Goal: Task Accomplishment & Management: Complete application form

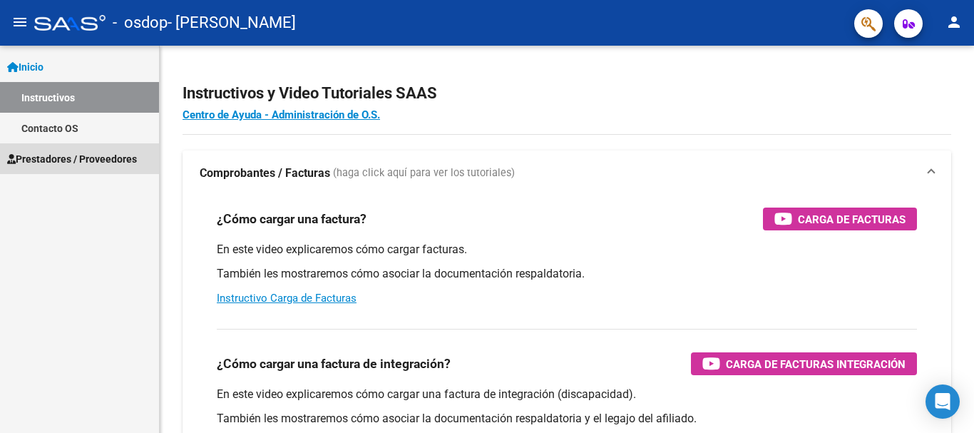
click at [123, 153] on span "Prestadores / Proveedores" at bounding box center [72, 159] width 130 height 16
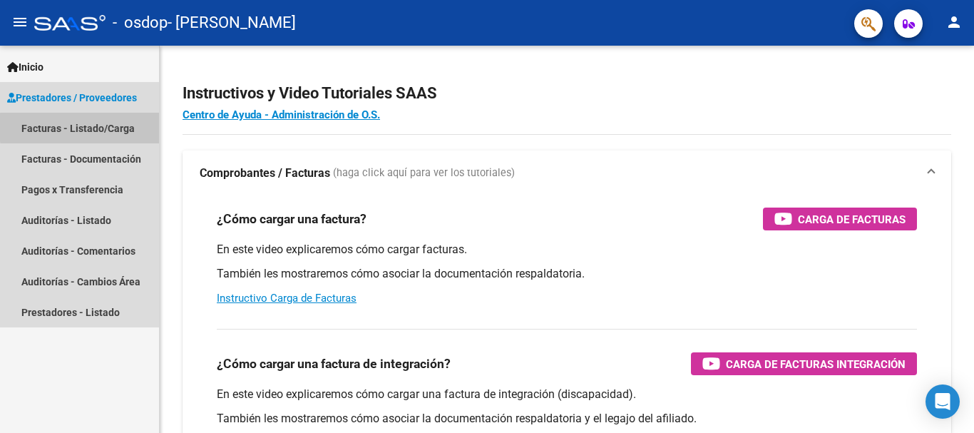
click at [138, 128] on link "Facturas - Listado/Carga" at bounding box center [79, 128] width 159 height 31
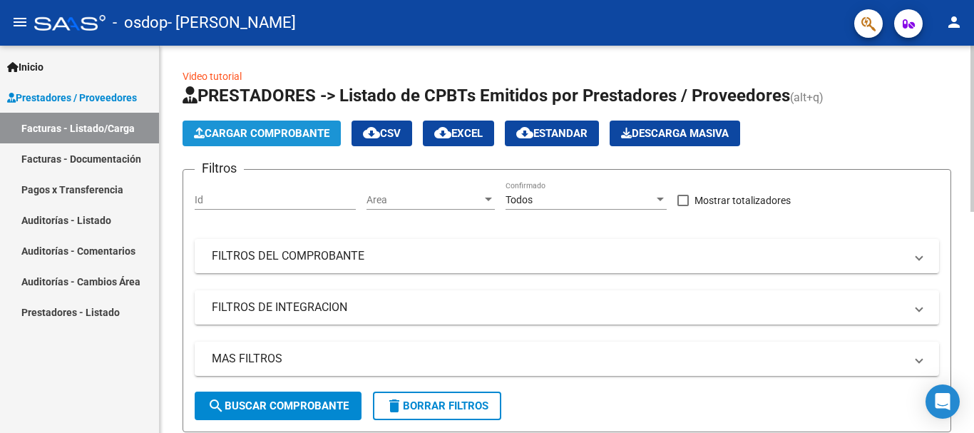
click at [312, 133] on span "Cargar Comprobante" at bounding box center [262, 133] width 136 height 13
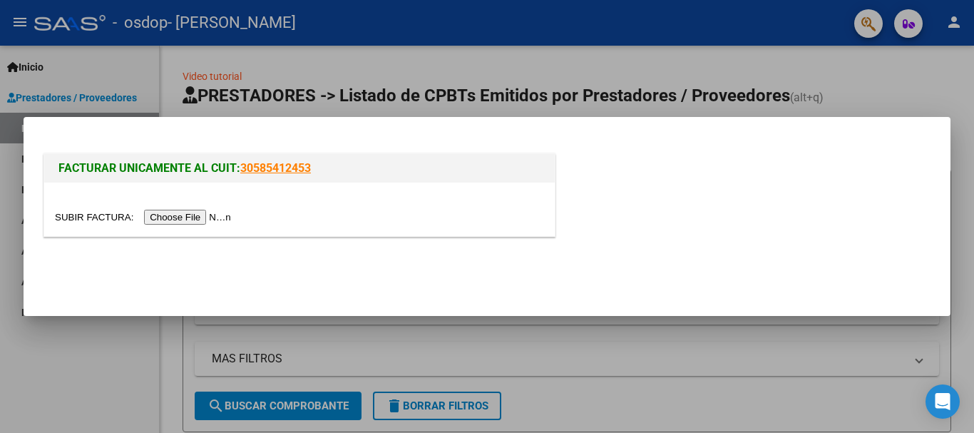
click at [217, 221] on input "file" at bounding box center [145, 217] width 180 height 15
click at [600, 241] on div "FACTURAR UNICAMENTE AL CUIT: 30585412453" at bounding box center [487, 197] width 893 height 94
click at [879, 85] on div at bounding box center [487, 216] width 974 height 433
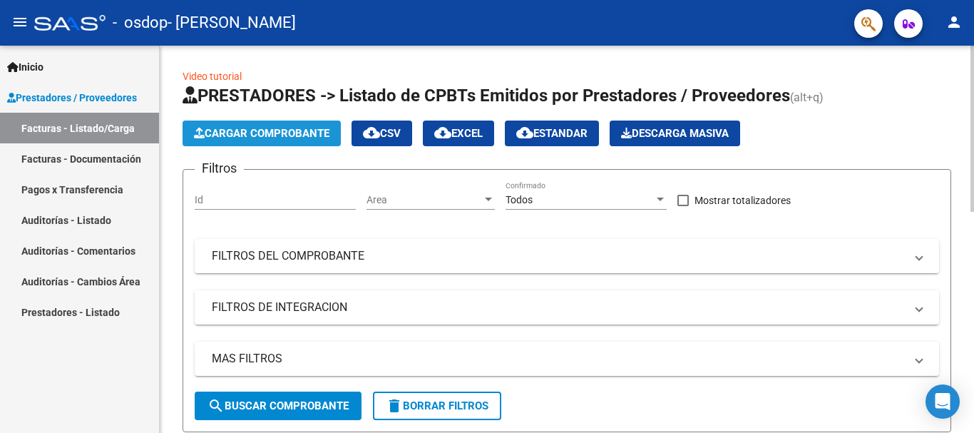
click at [324, 131] on span "Cargar Comprobante" at bounding box center [262, 133] width 136 height 13
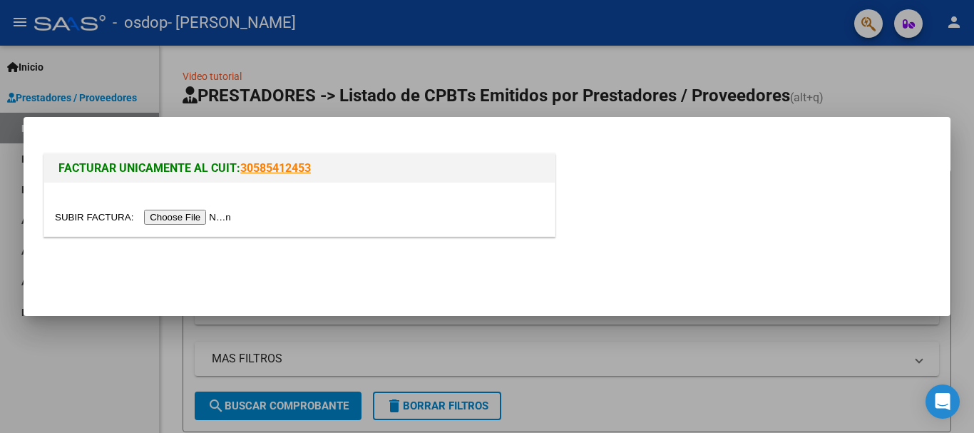
click at [188, 221] on input "file" at bounding box center [145, 217] width 180 height 15
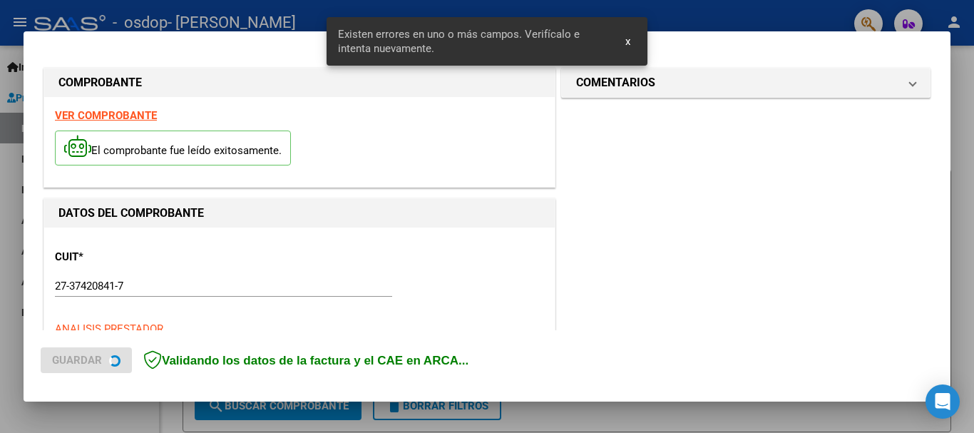
scroll to position [356, 0]
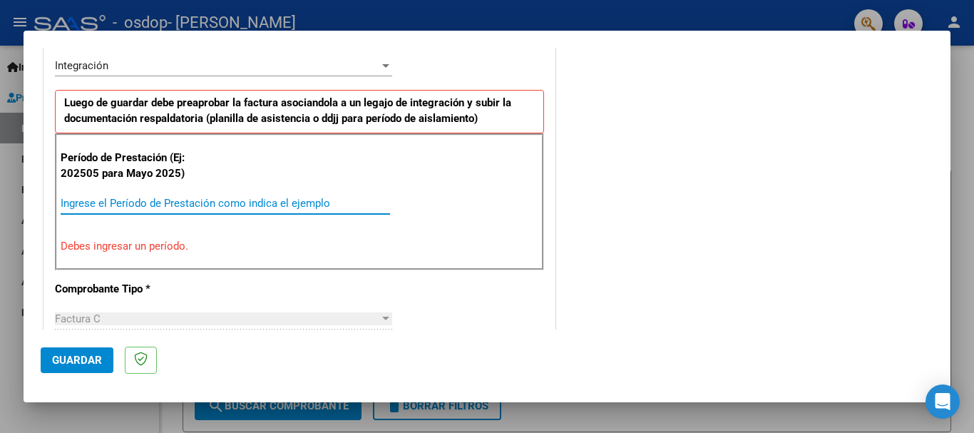
click at [281, 197] on input "Ingrese el Período de Prestación como indica el ejemplo" at bounding box center [225, 203] width 329 height 13
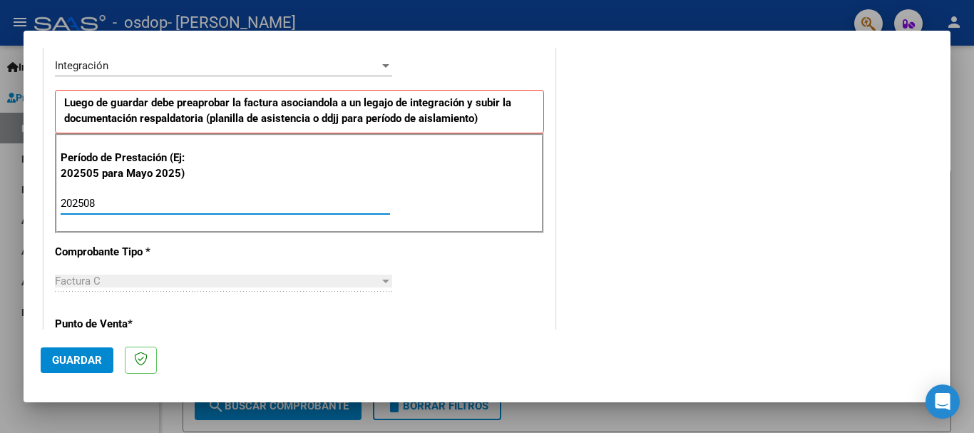
type input "202508"
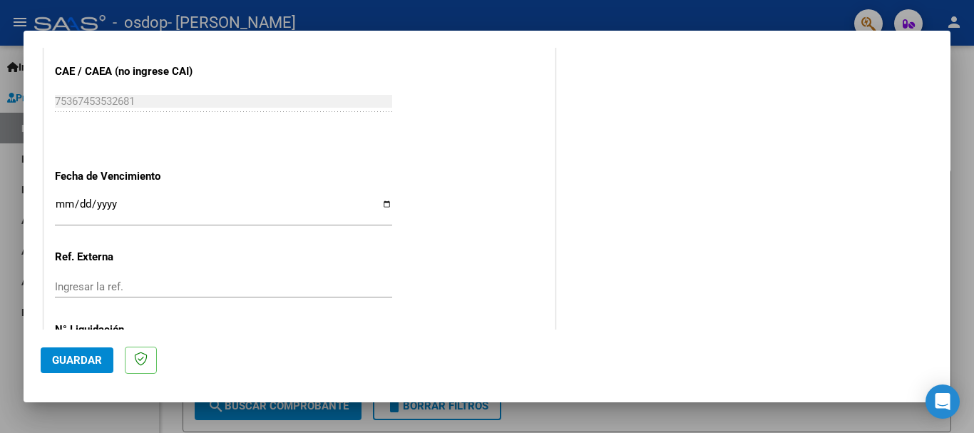
scroll to position [913, 0]
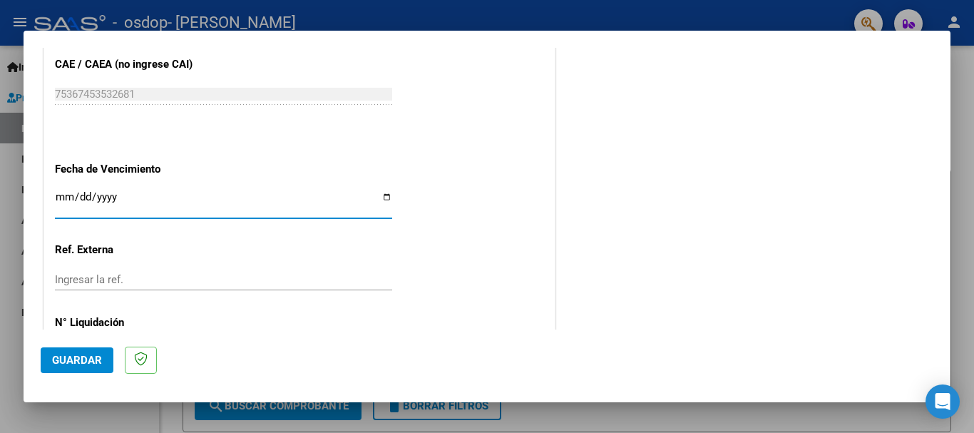
click at [378, 200] on input "Ingresar la fecha" at bounding box center [223, 202] width 337 height 23
type input "[DATE]"
click at [91, 357] on span "Guardar" at bounding box center [77, 360] width 50 height 13
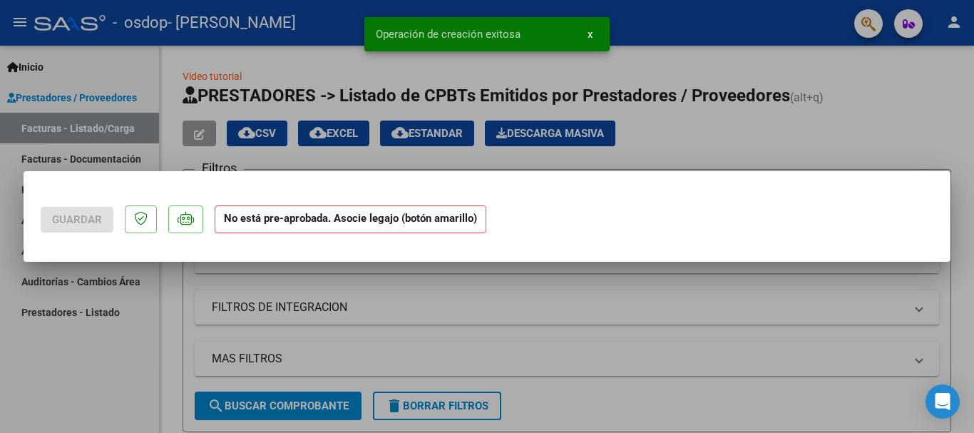
scroll to position [0, 0]
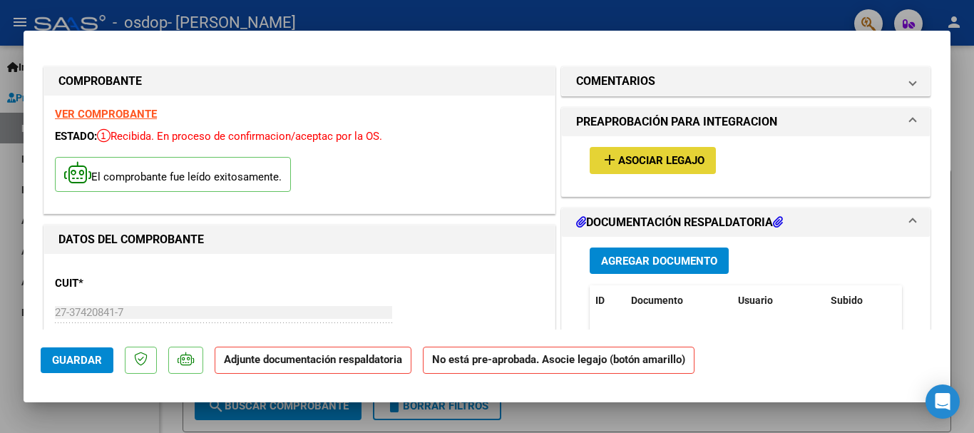
click at [677, 155] on span "Asociar Legajo" at bounding box center [661, 161] width 86 height 13
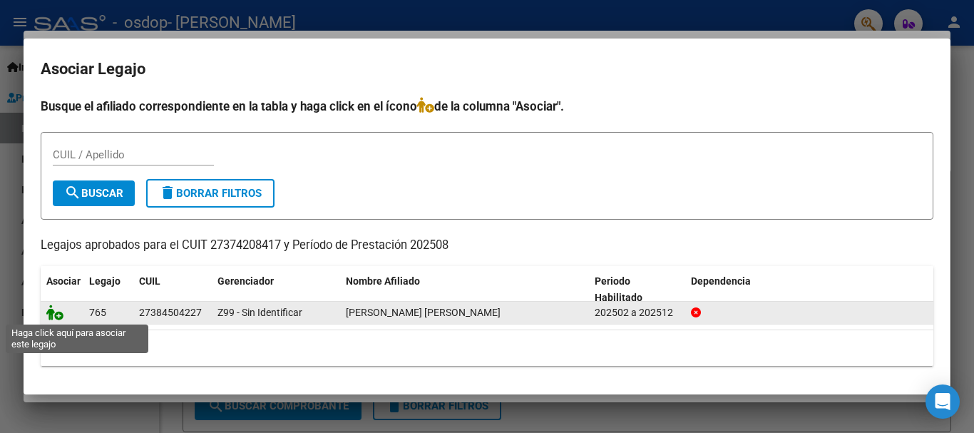
click at [51, 314] on icon at bounding box center [54, 313] width 17 height 16
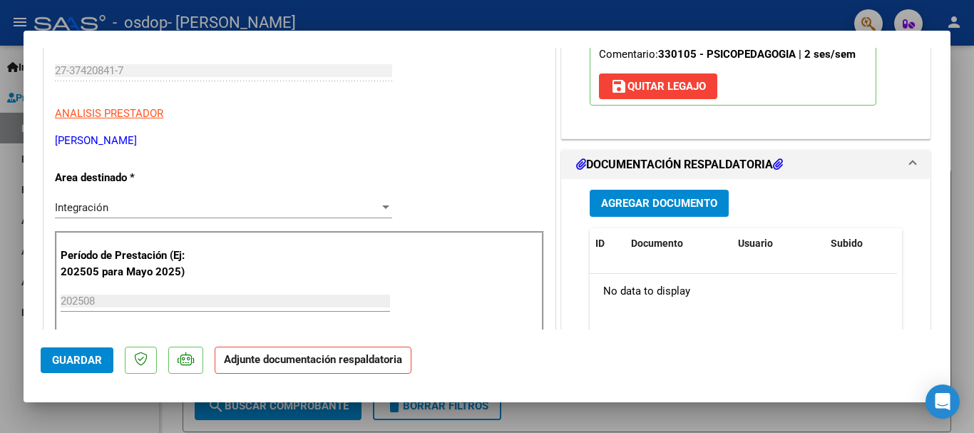
scroll to position [245, 0]
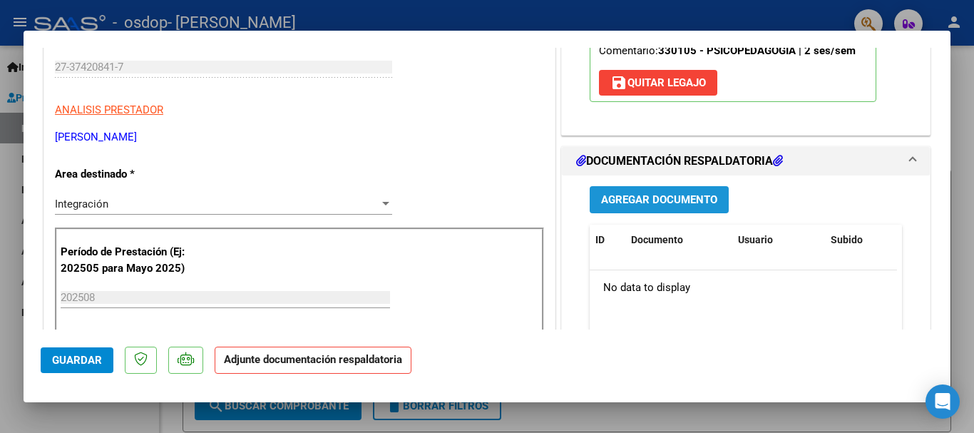
click at [688, 205] on span "Agregar Documento" at bounding box center [659, 200] width 116 height 13
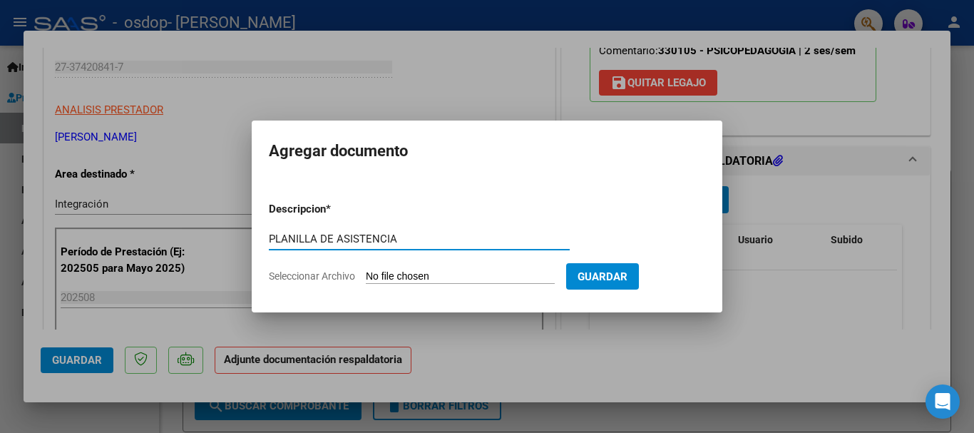
type input "PLANILLA DE ASISTENCIA"
click at [513, 277] on input "Seleccionar Archivo" at bounding box center [460, 277] width 189 height 14
type input "C:\fakepath\[PERSON_NAME] 2025 (2).pdf"
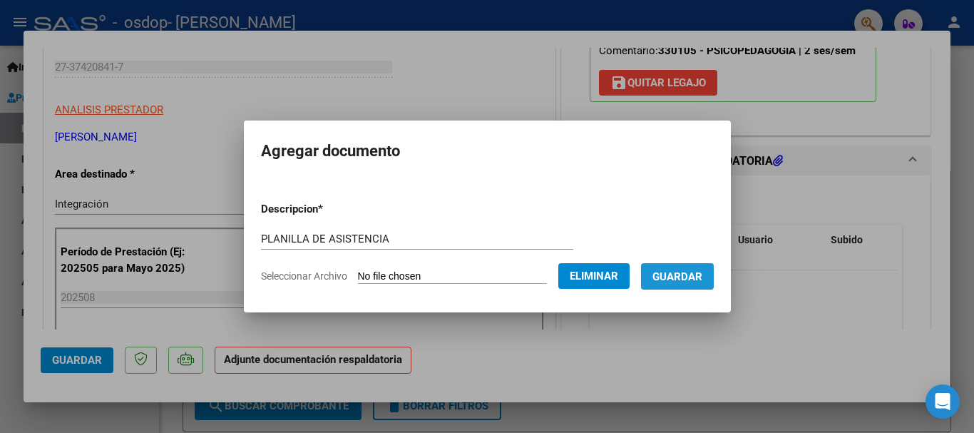
click at [688, 276] on span "Guardar" at bounding box center [678, 276] width 50 height 13
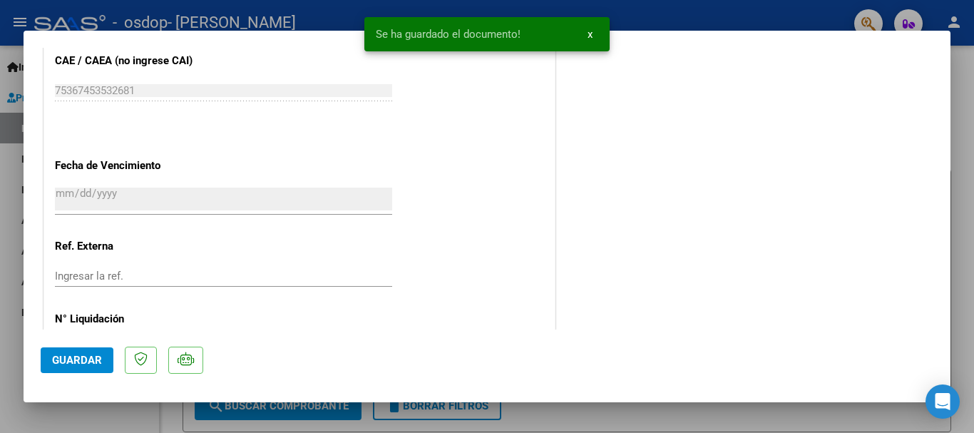
scroll to position [995, 0]
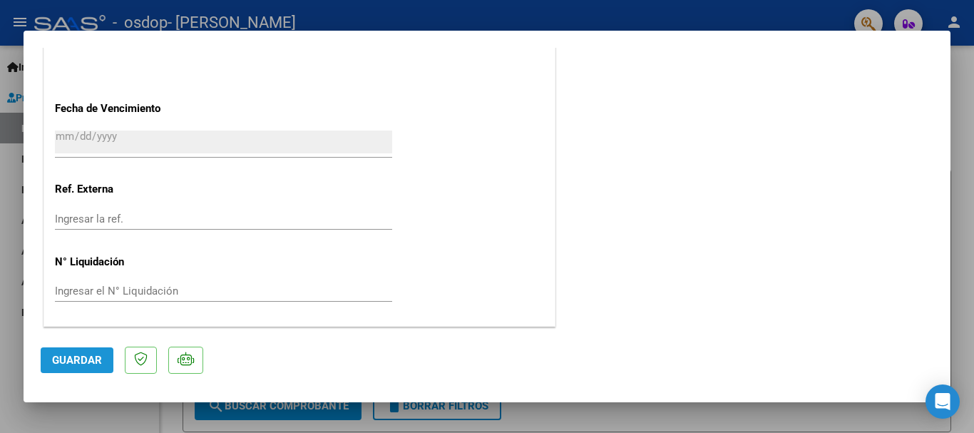
click at [52, 362] on span "Guardar" at bounding box center [77, 360] width 50 height 13
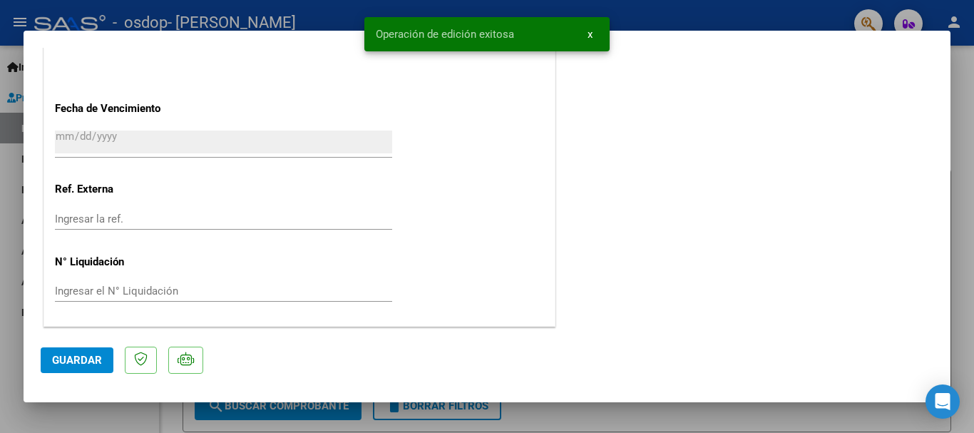
drag, startPoint x: 952, startPoint y: 290, endPoint x: 958, endPoint y: 117, distance: 172.7
click at [958, 117] on div at bounding box center [487, 216] width 974 height 433
type input "$ 0,00"
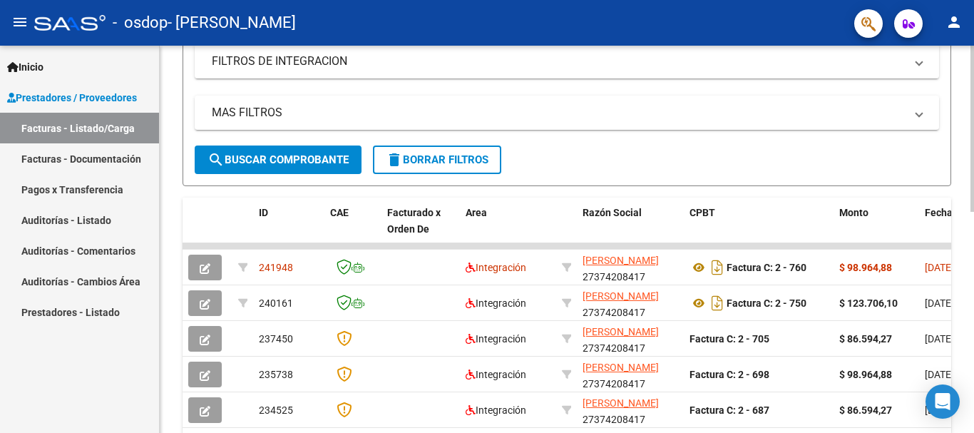
scroll to position [250, 0]
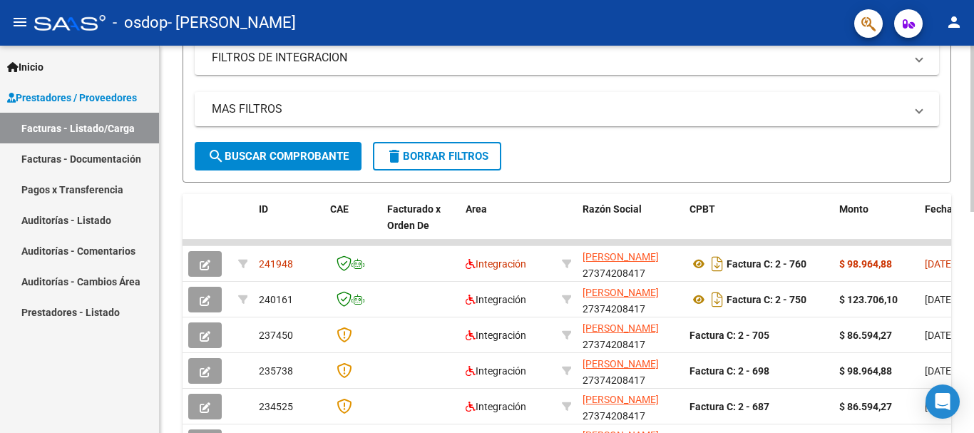
click at [974, 261] on div at bounding box center [973, 238] width 4 height 166
